Goal: Task Accomplishment & Management: Use online tool/utility

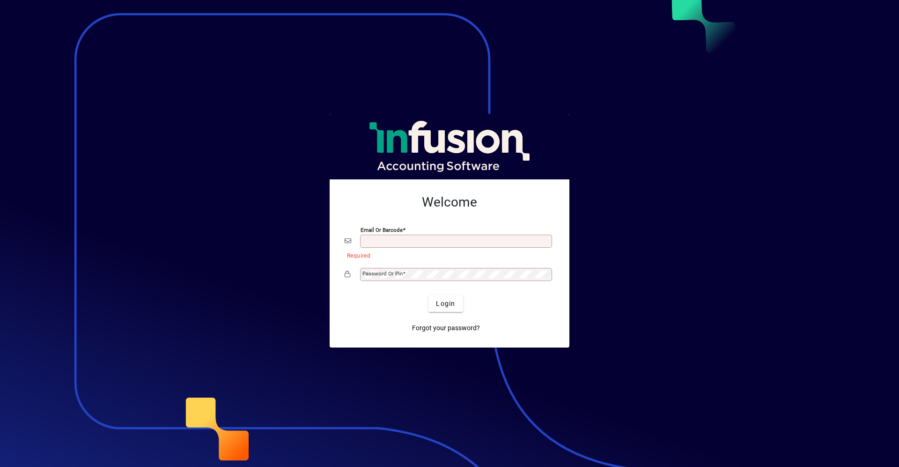
click at [416, 245] on div "Email or Barcode" at bounding box center [456, 241] width 192 height 13
